Goal: Check status: Check status

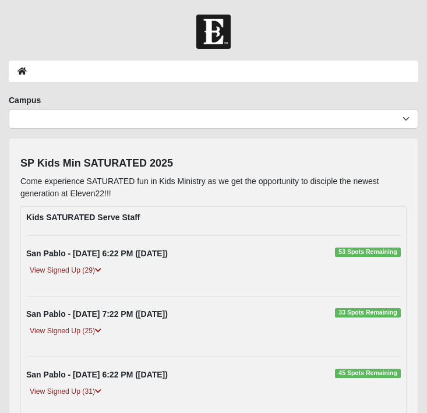
scroll to position [463, 0]
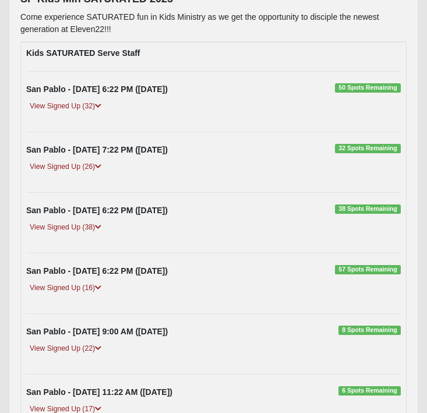
scroll to position [166, 0]
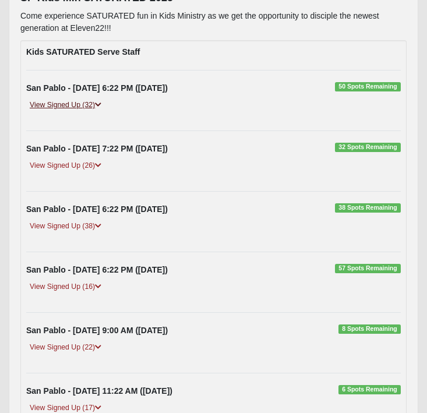
click at [73, 104] on link "View Signed Up (32)" at bounding box center [65, 105] width 79 height 12
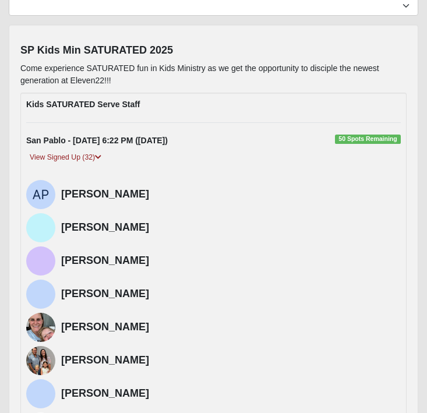
scroll to position [0, 0]
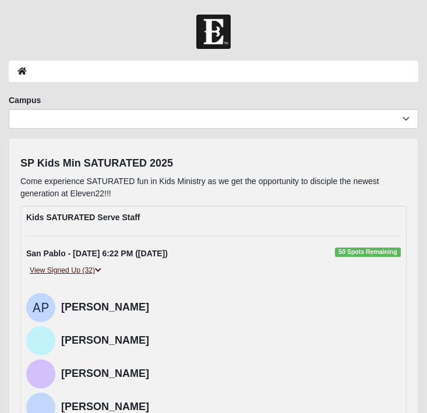
click at [99, 268] on icon at bounding box center [98, 270] width 6 height 7
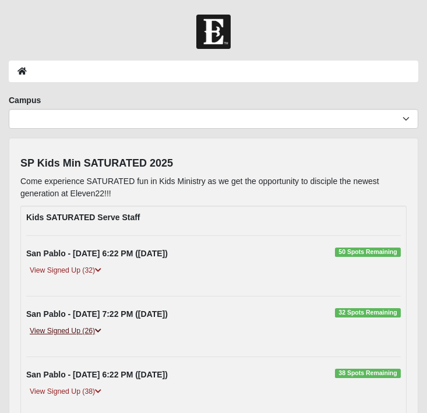
click at [99, 331] on icon at bounding box center [98, 331] width 6 height 7
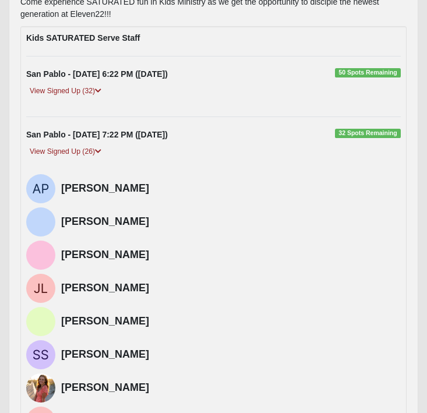
scroll to position [179, 0]
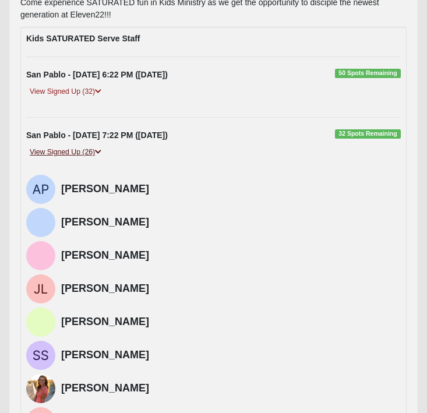
click at [98, 152] on icon at bounding box center [98, 152] width 6 height 7
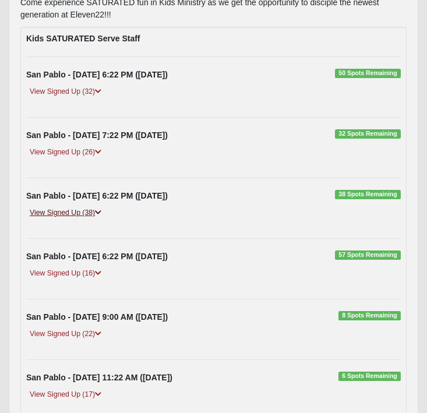
click at [99, 212] on icon at bounding box center [98, 212] width 6 height 7
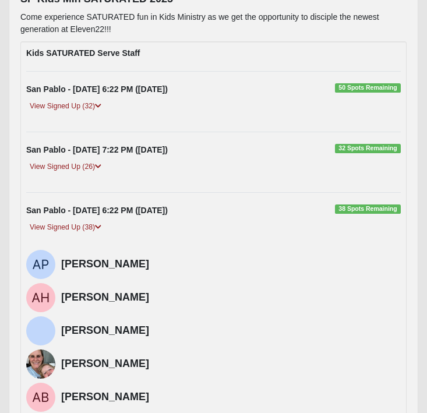
scroll to position [166, 0]
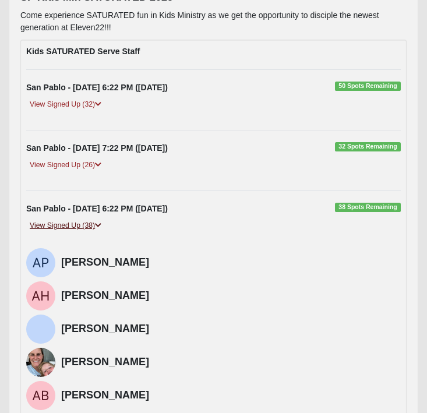
click at [100, 224] on icon at bounding box center [98, 225] width 6 height 7
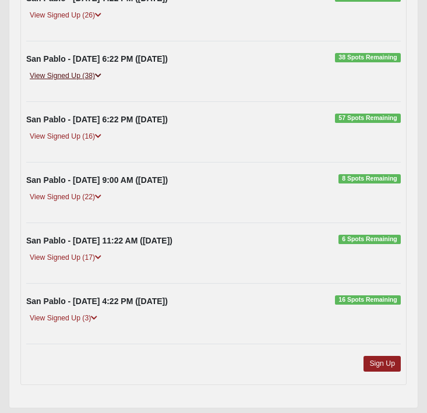
scroll to position [317, 0]
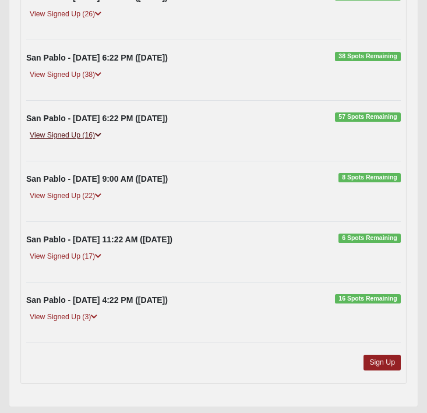
click at [101, 137] on icon at bounding box center [98, 135] width 6 height 7
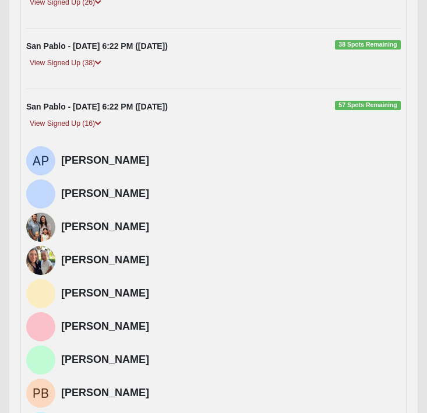
scroll to position [327, 0]
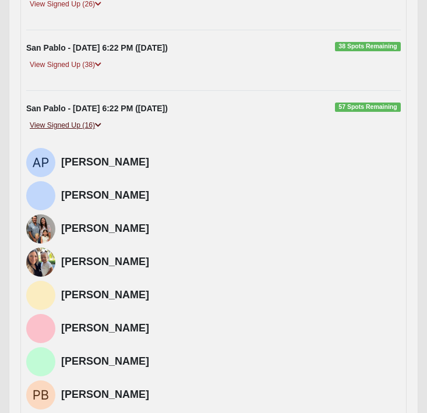
click at [99, 126] on icon at bounding box center [98, 125] width 6 height 7
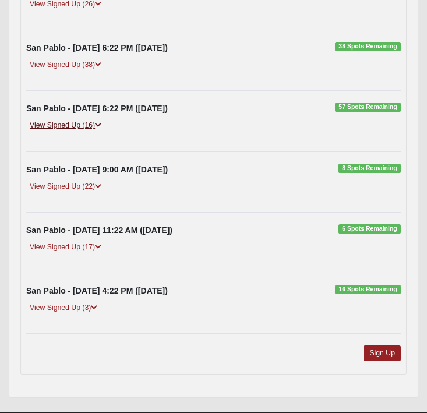
click at [99, 126] on icon at bounding box center [98, 125] width 6 height 7
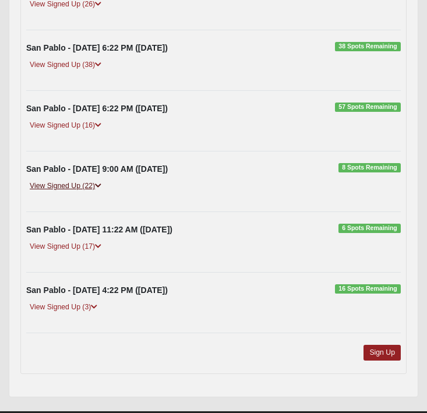
click at [101, 187] on icon at bounding box center [98, 186] width 6 height 7
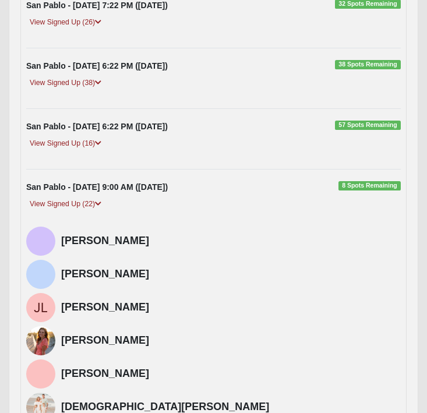
scroll to position [304, 0]
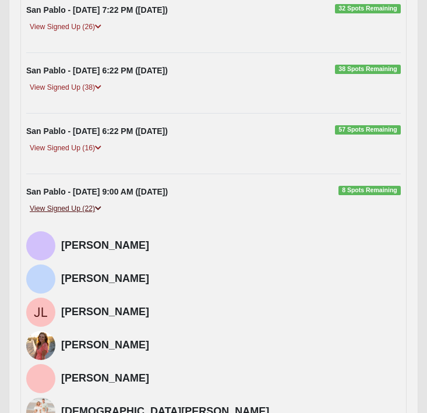
click at [100, 210] on icon at bounding box center [98, 208] width 6 height 7
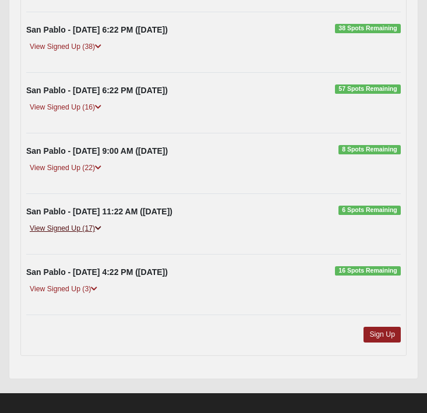
scroll to position [355, 0]
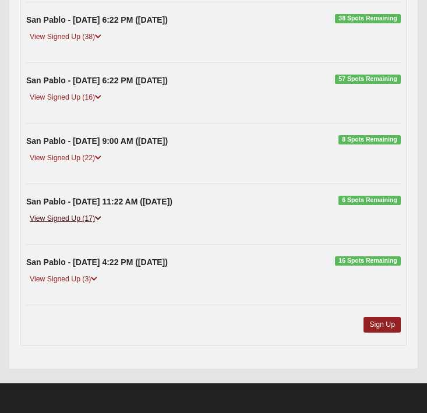
click at [100, 215] on icon at bounding box center [98, 218] width 6 height 7
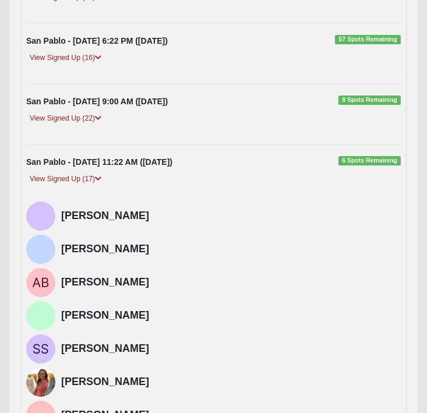
scroll to position [406, 0]
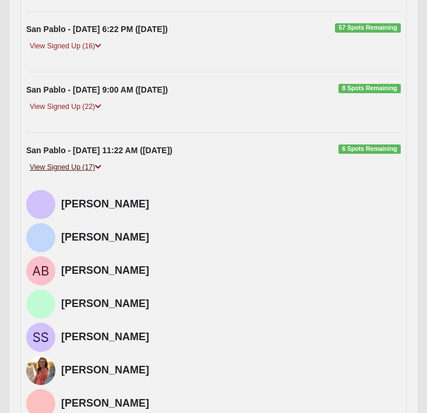
click at [100, 166] on icon at bounding box center [98, 167] width 6 height 7
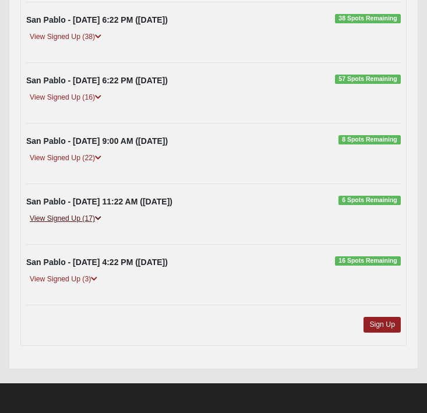
scroll to position [355, 0]
click at [94, 281] on icon at bounding box center [94, 279] width 6 height 7
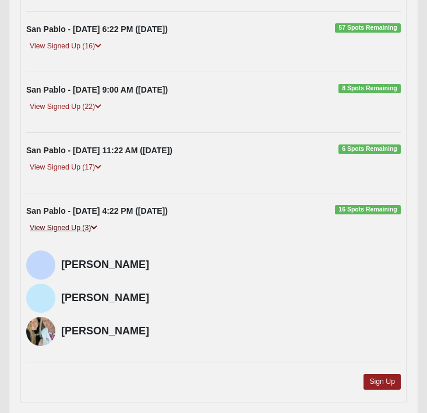
click at [94, 227] on icon at bounding box center [94, 227] width 6 height 7
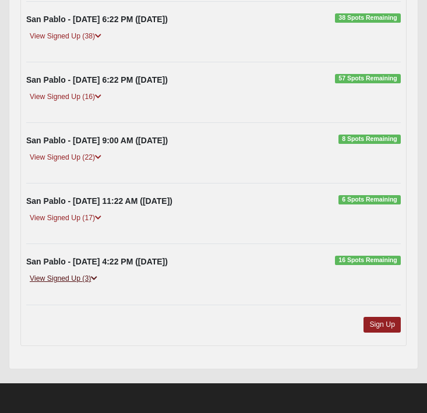
scroll to position [355, 0]
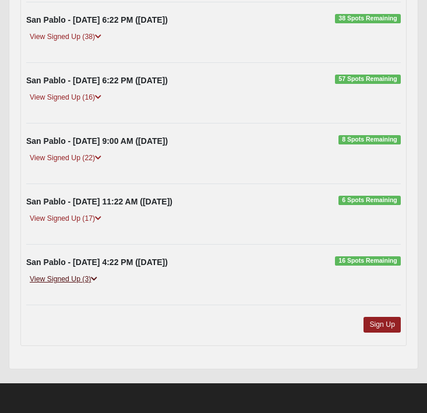
click at [96, 282] on icon at bounding box center [94, 279] width 6 height 7
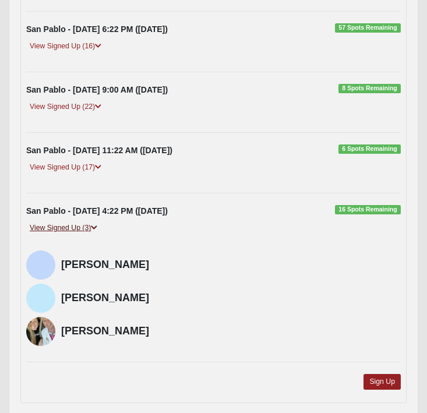
click at [97, 231] on icon at bounding box center [94, 227] width 6 height 7
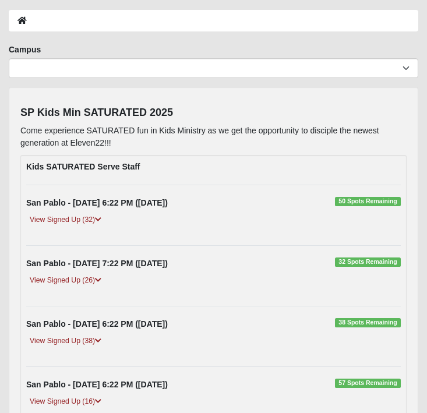
scroll to position [52, 0]
